Goal: Go to known website: Go to known website

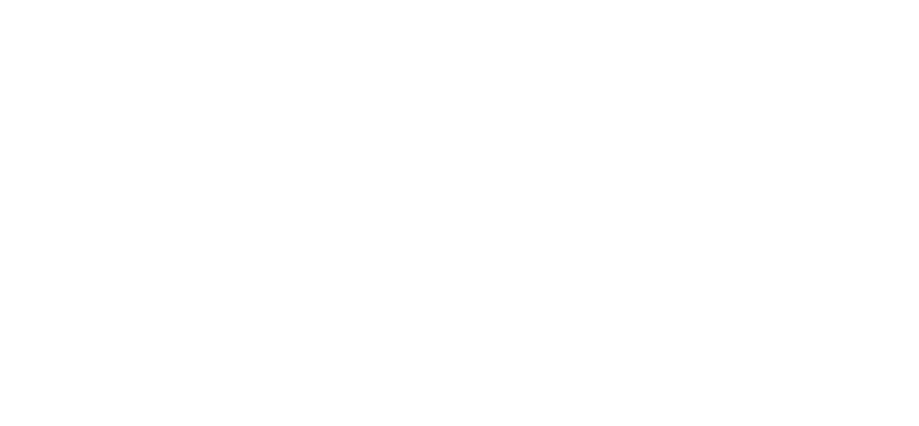
click at [295, 5] on html at bounding box center [459, 2] width 919 height 5
click at [417, 5] on html at bounding box center [459, 2] width 919 height 5
